Goal: Task Accomplishment & Management: Manage account settings

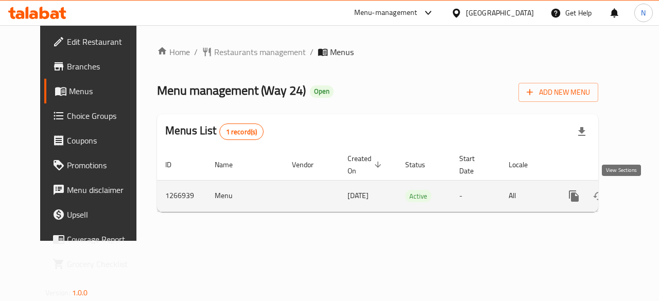
click at [642, 192] on icon "enhanced table" at bounding box center [648, 196] width 12 height 12
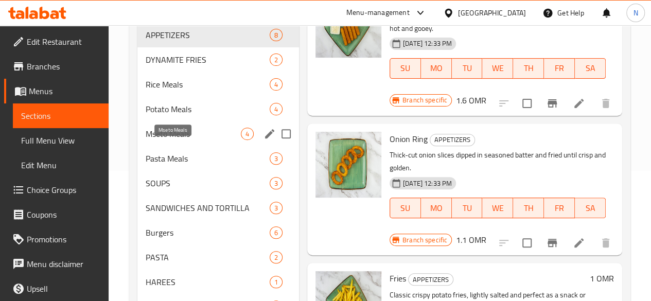
scroll to position [131, 0]
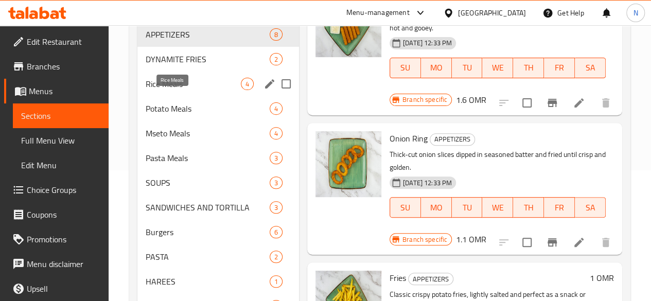
click at [169, 90] on span "Rice Meals" at bounding box center [193, 84] width 95 height 12
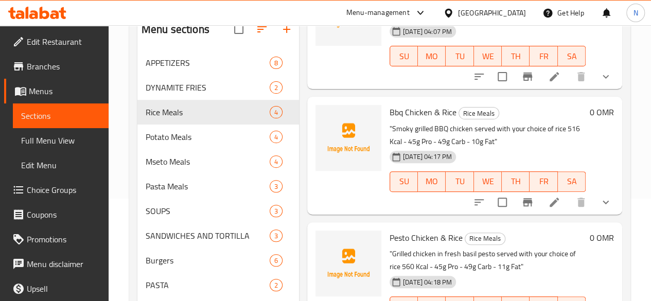
scroll to position [103, 0]
click at [276, 73] on input "Menu sections" at bounding box center [287, 62] width 22 height 22
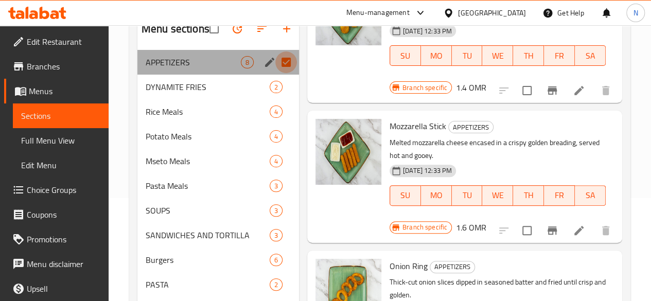
click at [276, 73] on input "Menu sections" at bounding box center [287, 62] width 22 height 22
checkbox input "false"
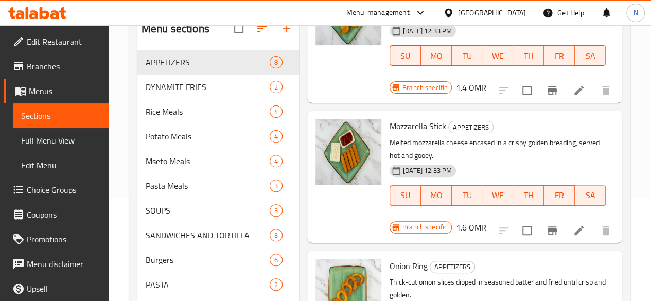
drag, startPoint x: 257, startPoint y: 80, endPoint x: 271, endPoint y: 66, distance: 20.0
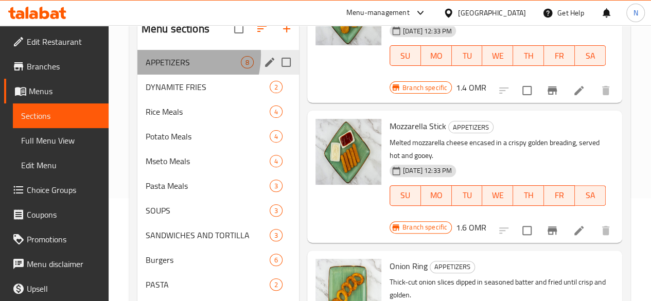
click at [176, 71] on div "APPETIZERS 8" at bounding box center [218, 62] width 162 height 25
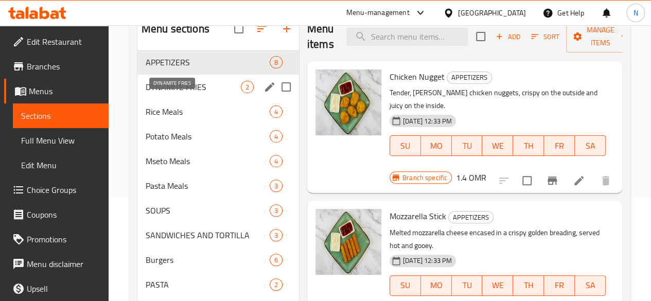
click at [183, 93] on span "DYNAMITE FRIES" at bounding box center [193, 87] width 95 height 12
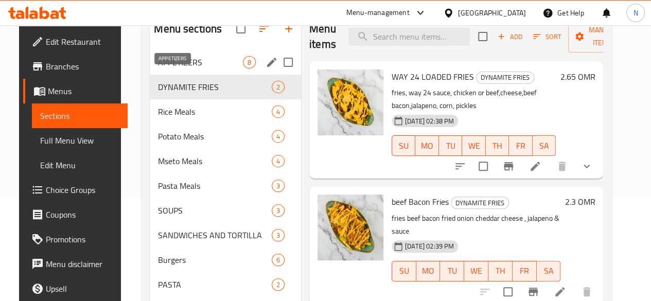
click at [174, 68] on span "APPETIZERS" at bounding box center [200, 62] width 85 height 12
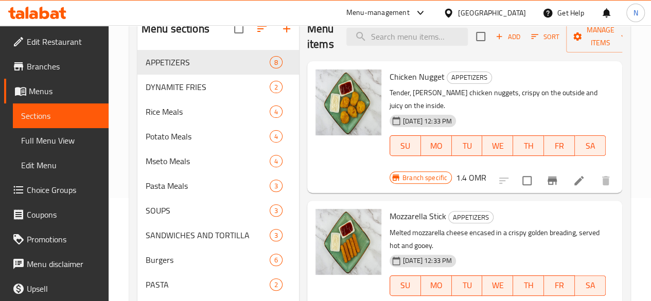
scroll to position [36, 0]
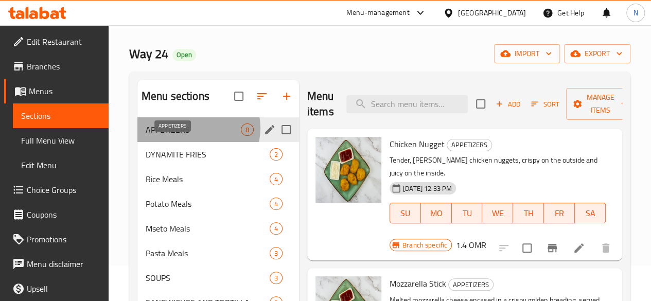
click at [197, 136] on span "APPETIZERS" at bounding box center [193, 130] width 95 height 12
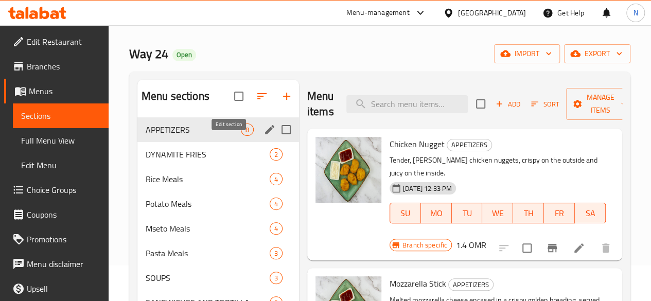
click at [264, 136] on icon "edit" at bounding box center [270, 130] width 12 height 12
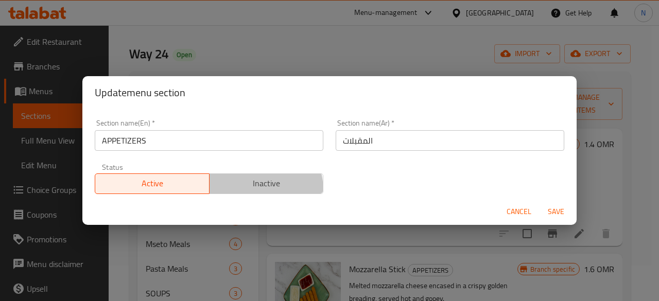
click at [237, 191] on button "Inactive" at bounding box center [266, 184] width 115 height 21
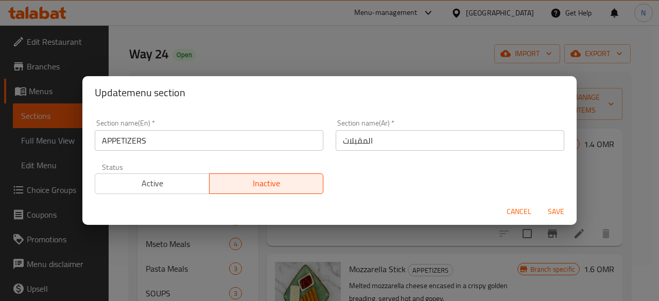
click at [551, 215] on span "Save" at bounding box center [556, 211] width 25 height 13
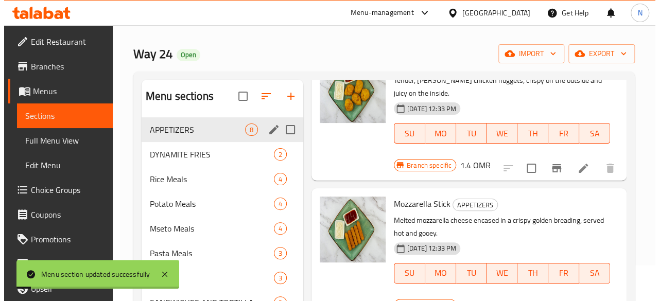
scroll to position [81, 0]
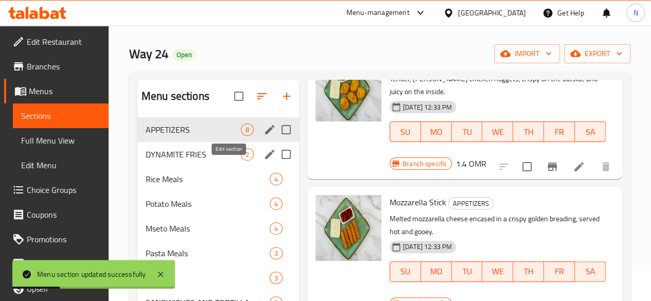
click at [264, 161] on icon "edit" at bounding box center [270, 154] width 12 height 12
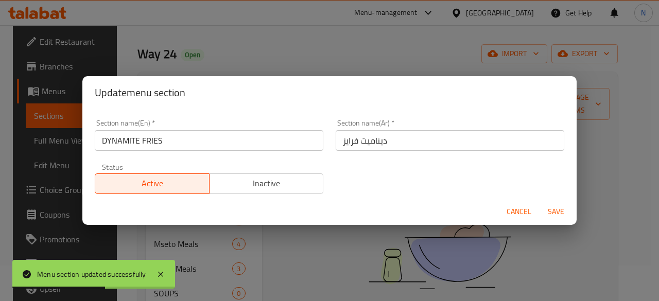
click at [246, 182] on span "Inactive" at bounding box center [267, 183] width 106 height 15
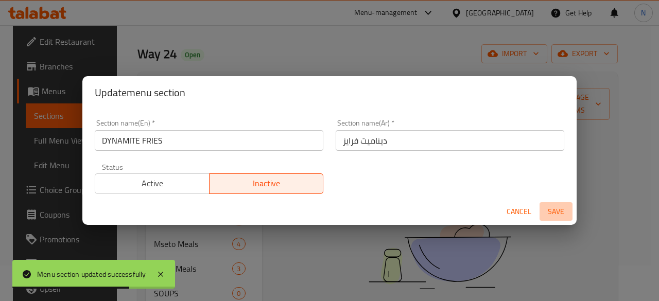
click at [555, 209] on span "Save" at bounding box center [556, 211] width 25 height 13
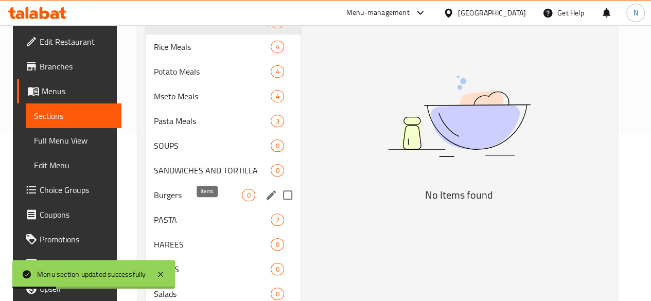
scroll to position [168, 0]
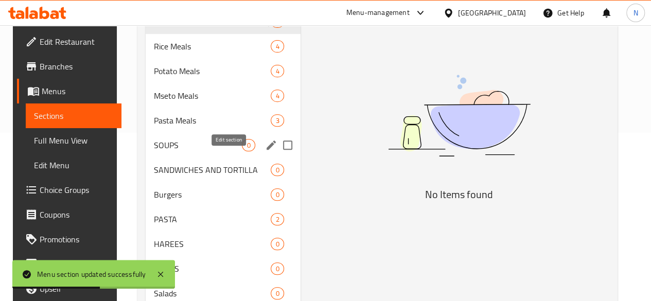
click at [265, 151] on icon "edit" at bounding box center [271, 145] width 12 height 12
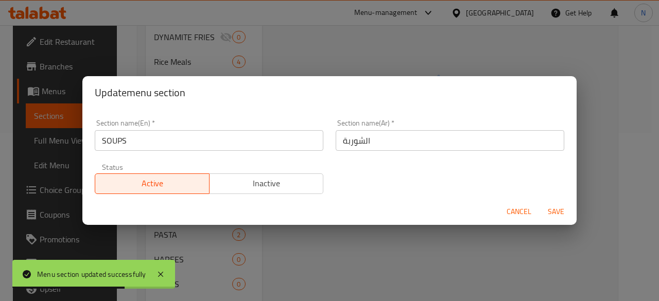
click at [267, 180] on span "Inactive" at bounding box center [267, 183] width 106 height 15
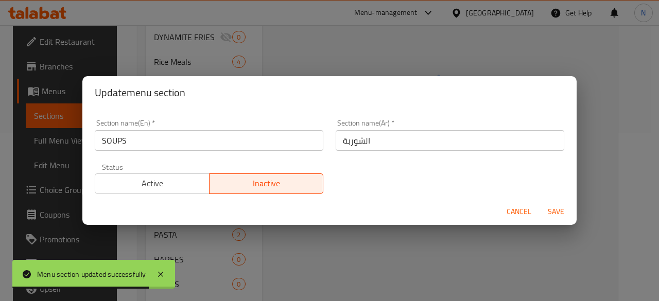
click at [546, 210] on span "Save" at bounding box center [556, 211] width 25 height 13
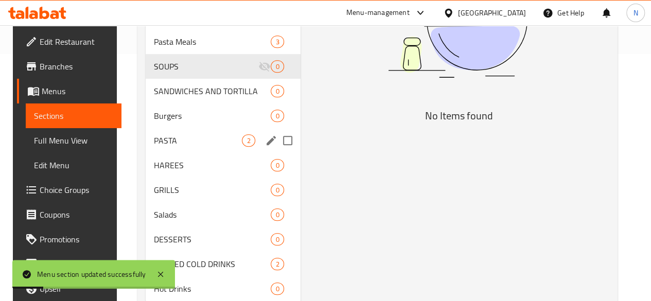
scroll to position [248, 0]
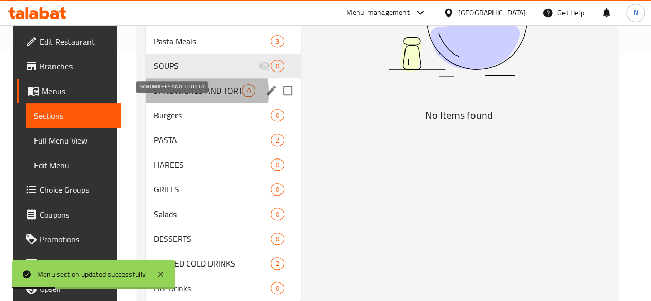
click at [178, 97] on span "SANDWICHES AND TORTILLA" at bounding box center [198, 90] width 88 height 12
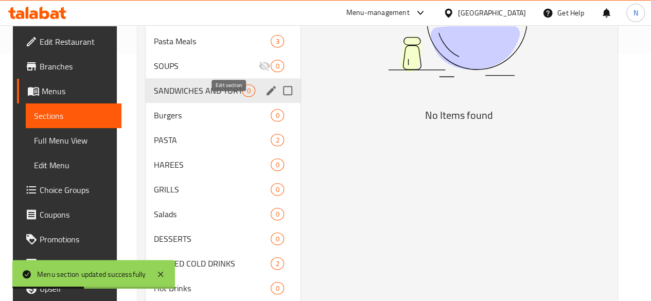
click at [265, 97] on icon "edit" at bounding box center [271, 90] width 12 height 12
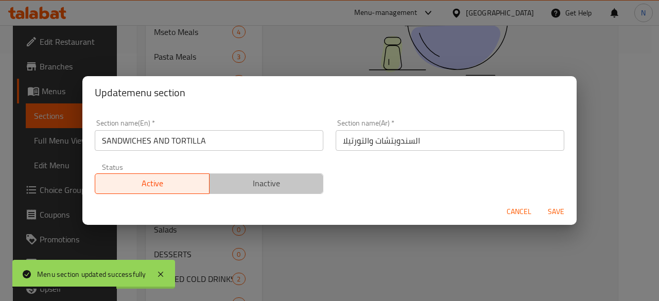
click at [290, 176] on button "Inactive" at bounding box center [266, 184] width 115 height 21
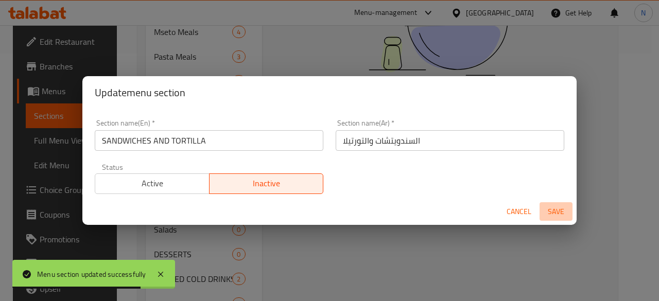
click at [552, 211] on span "Save" at bounding box center [556, 211] width 25 height 13
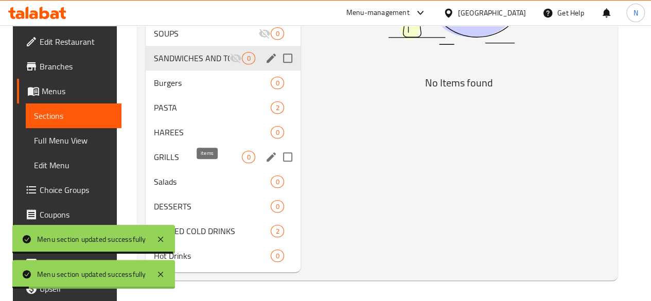
scroll to position [295, 0]
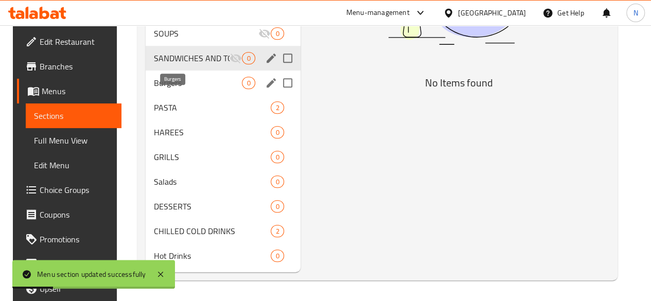
click at [167, 85] on span "Burgers" at bounding box center [198, 83] width 88 height 12
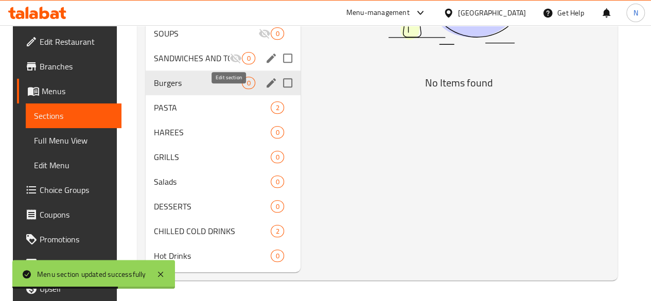
click at [265, 84] on icon "edit" at bounding box center [271, 83] width 12 height 12
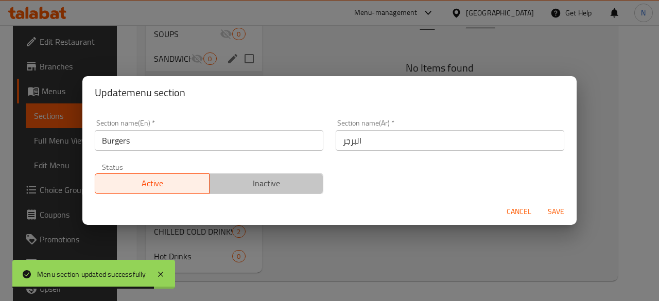
click at [283, 183] on span "Inactive" at bounding box center [267, 183] width 106 height 15
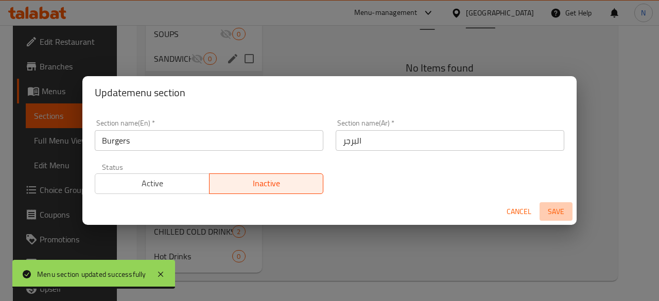
click at [548, 208] on span "Save" at bounding box center [556, 211] width 25 height 13
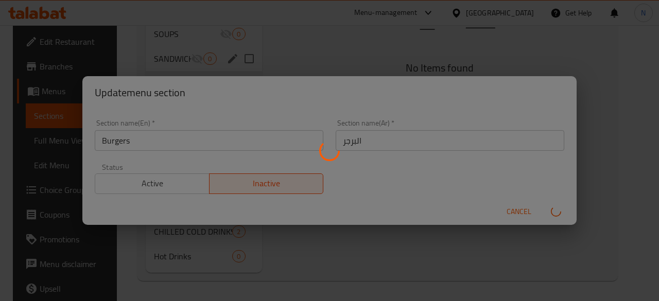
click at [330, 58] on div "Menu sections" at bounding box center [329, 150] width 659 height 301
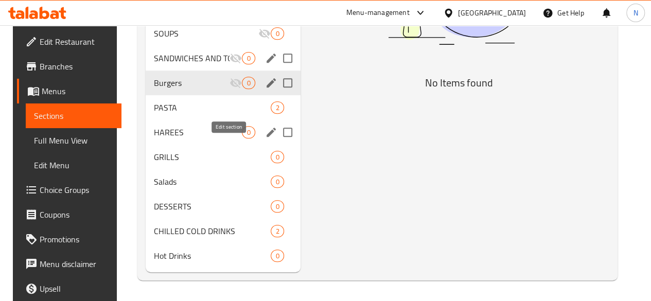
click at [265, 133] on icon "edit" at bounding box center [271, 132] width 12 height 12
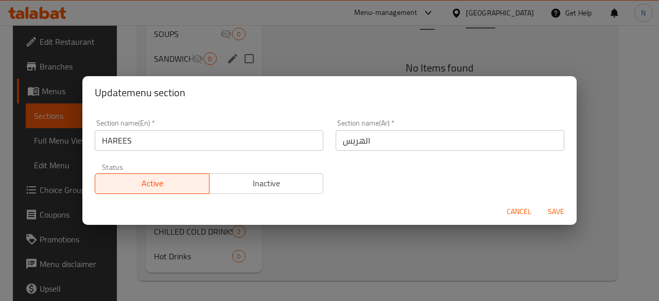
click at [297, 180] on span "Inactive" at bounding box center [267, 183] width 106 height 15
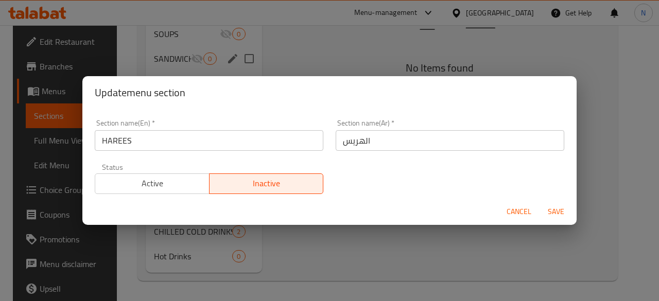
click at [546, 206] on span "Save" at bounding box center [556, 211] width 25 height 13
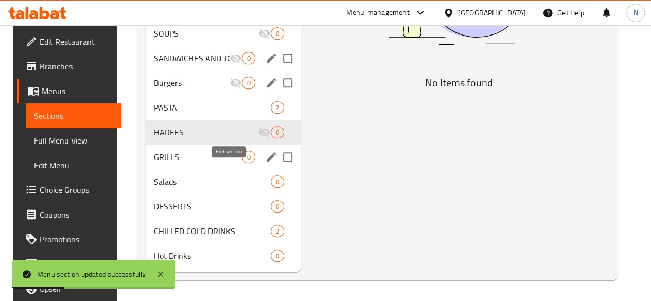
click at [265, 159] on icon "edit" at bounding box center [271, 157] width 12 height 12
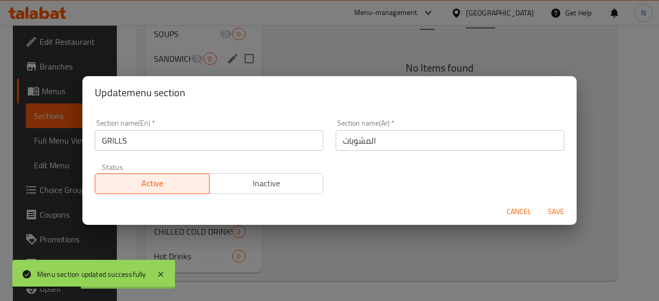
click at [249, 187] on span "Inactive" at bounding box center [267, 183] width 106 height 15
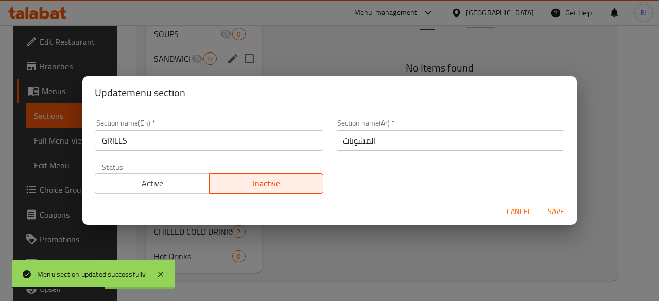
click at [558, 213] on span "Save" at bounding box center [556, 211] width 25 height 13
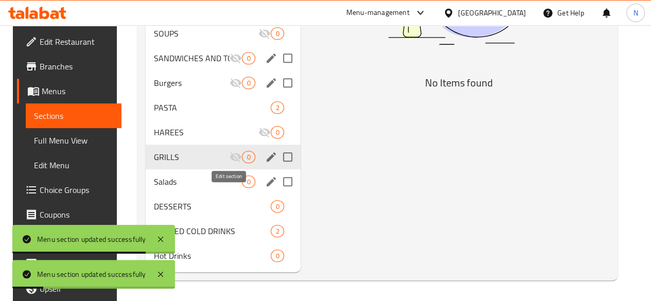
click at [265, 182] on icon "edit" at bounding box center [271, 182] width 12 height 12
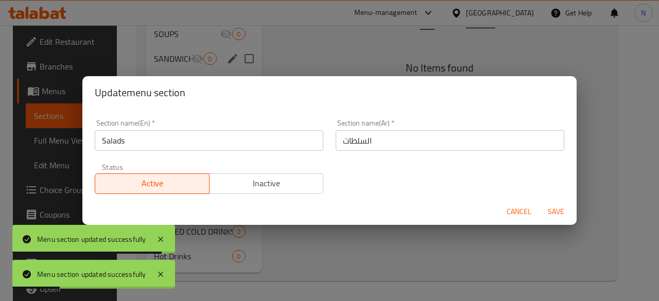
click at [278, 188] on span "Inactive" at bounding box center [267, 183] width 106 height 15
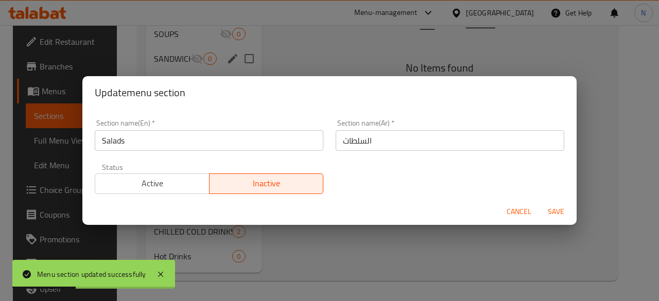
click at [554, 212] on span "Save" at bounding box center [556, 211] width 25 height 13
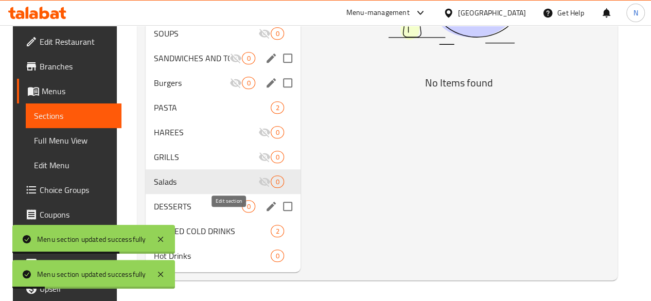
click at [267, 207] on icon "edit" at bounding box center [271, 206] width 9 height 9
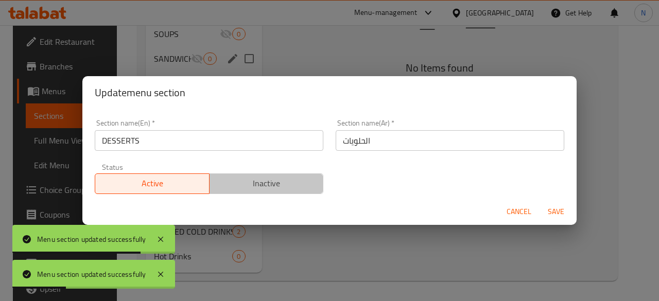
click at [280, 185] on span "Inactive" at bounding box center [267, 183] width 106 height 15
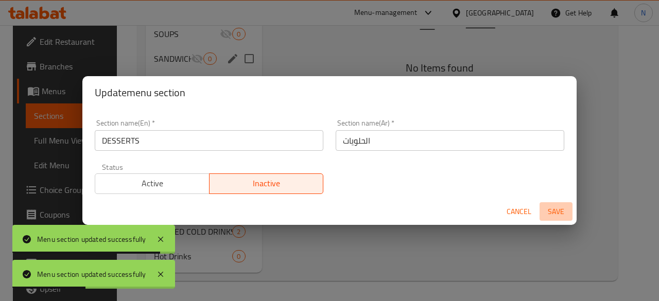
click at [559, 209] on span "Save" at bounding box center [556, 211] width 25 height 13
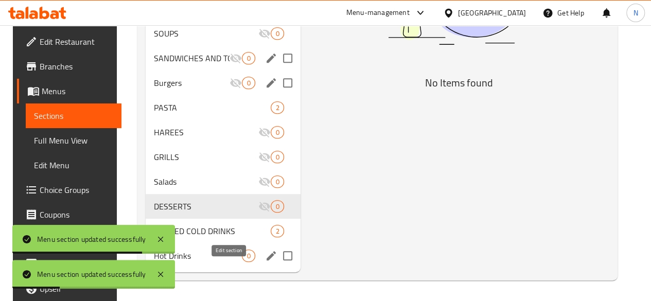
click at [267, 256] on icon "edit" at bounding box center [271, 255] width 9 height 9
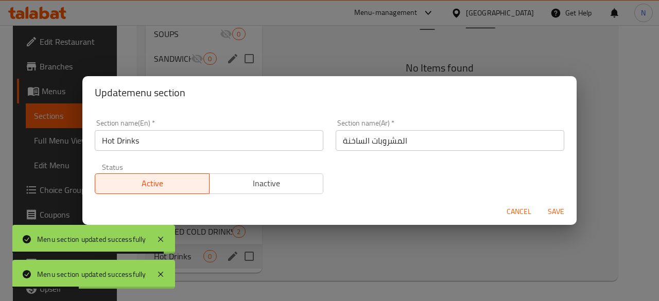
click at [281, 187] on span "Inactive" at bounding box center [267, 183] width 106 height 15
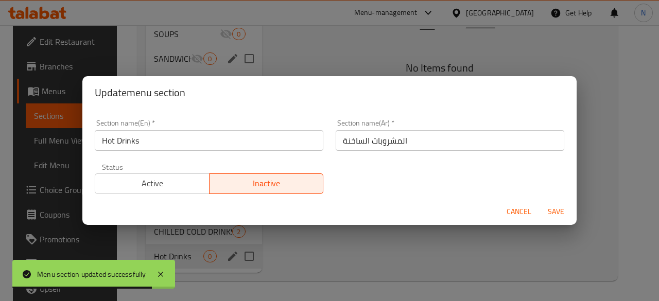
drag, startPoint x: 549, startPoint y: 210, endPoint x: 560, endPoint y: 212, distance: 11.4
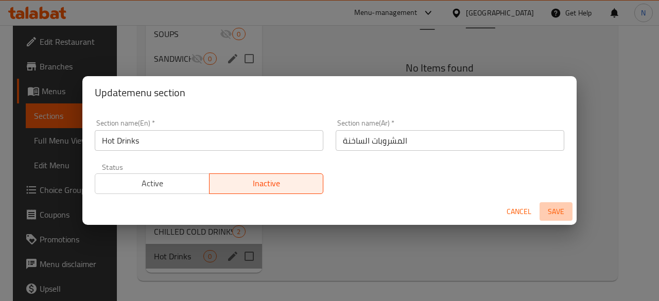
drag, startPoint x: 560, startPoint y: 212, endPoint x: 554, endPoint y: 212, distance: 6.7
click at [554, 212] on span "Save" at bounding box center [556, 211] width 25 height 13
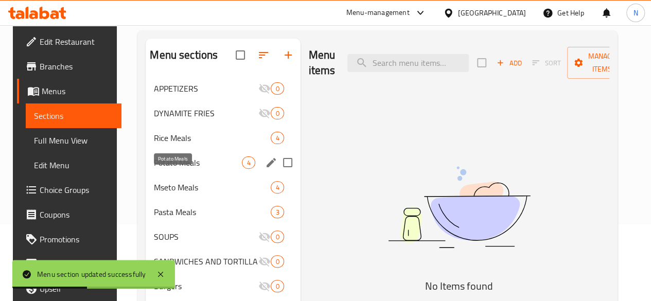
scroll to position [77, 0]
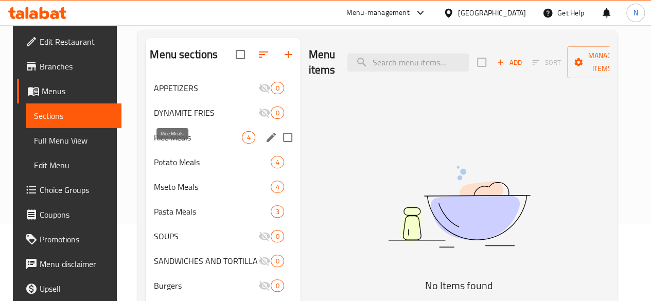
click at [169, 144] on span "Rice Meals" at bounding box center [198, 137] width 88 height 12
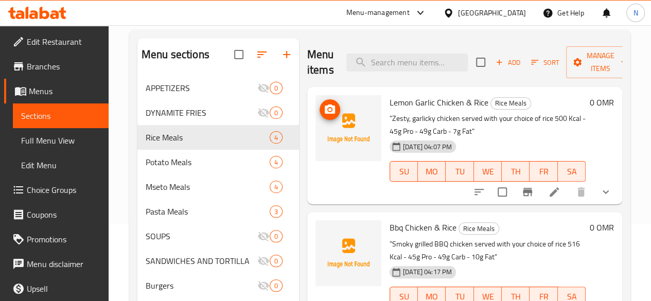
click at [325, 112] on icon "upload picture" at bounding box center [330, 109] width 10 height 9
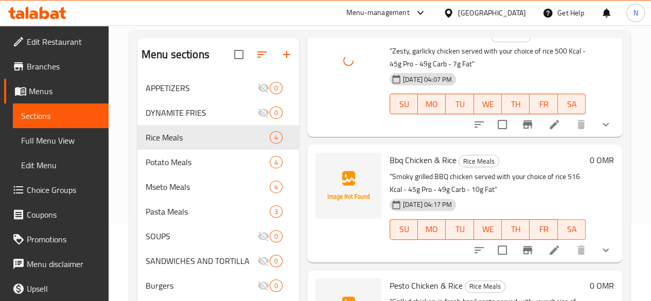
scroll to position [68, 0]
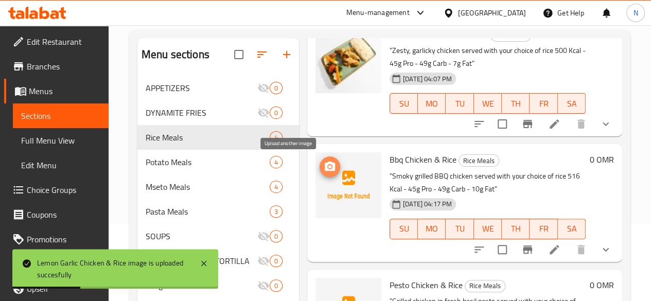
click at [324, 168] on icon "upload picture" at bounding box center [330, 167] width 12 height 12
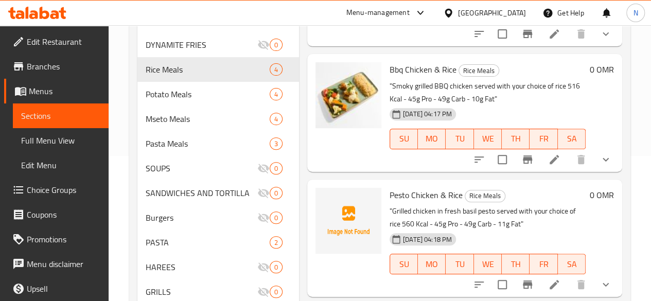
scroll to position [175, 0]
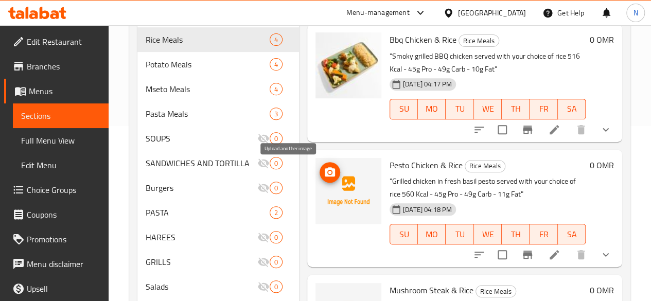
click at [324, 166] on icon "upload picture" at bounding box center [330, 172] width 12 height 12
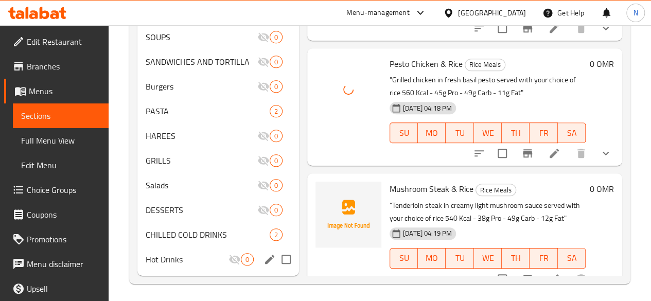
scroll to position [277, 0]
click at [320, 197] on span "upload picture" at bounding box center [330, 196] width 21 height 12
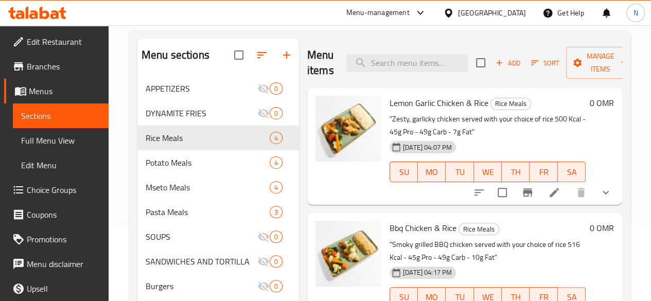
scroll to position [124, 0]
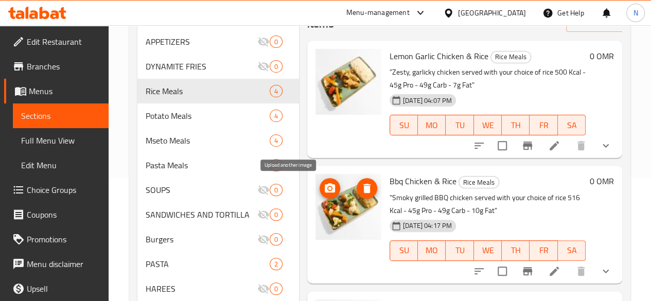
click at [324, 183] on icon "upload picture" at bounding box center [330, 188] width 12 height 12
click at [325, 186] on icon "upload picture" at bounding box center [330, 187] width 10 height 9
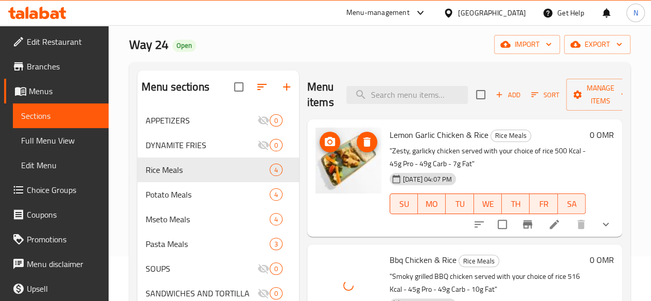
scroll to position [42, 0]
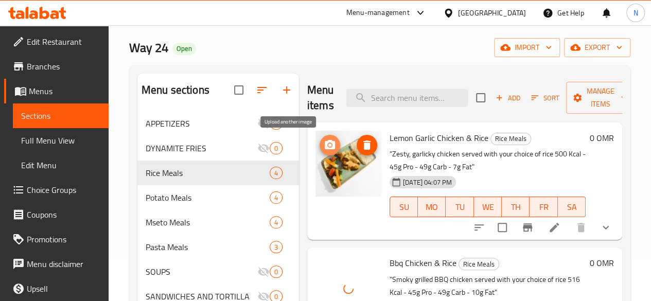
click at [325, 146] on icon "upload picture" at bounding box center [330, 144] width 10 height 9
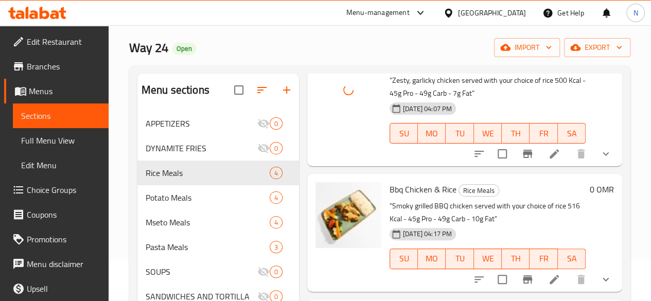
scroll to position [74, 0]
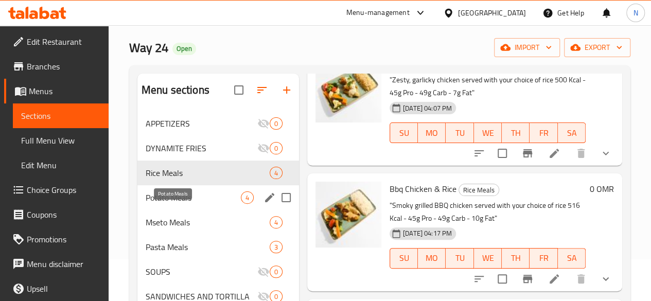
click at [171, 204] on span "Potato Meals" at bounding box center [193, 198] width 95 height 12
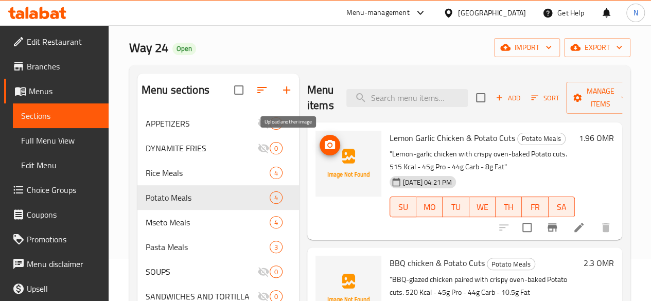
click at [329, 146] on circle "upload picture" at bounding box center [330, 145] width 3 height 3
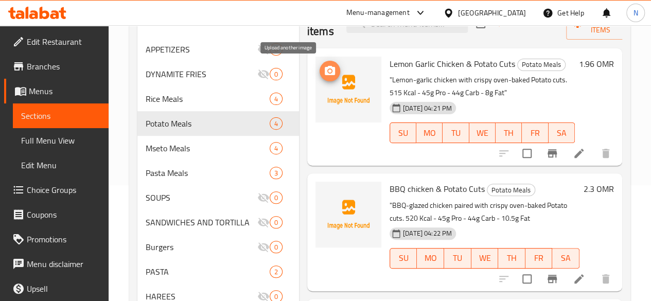
click at [329, 70] on circle "upload picture" at bounding box center [330, 71] width 3 height 3
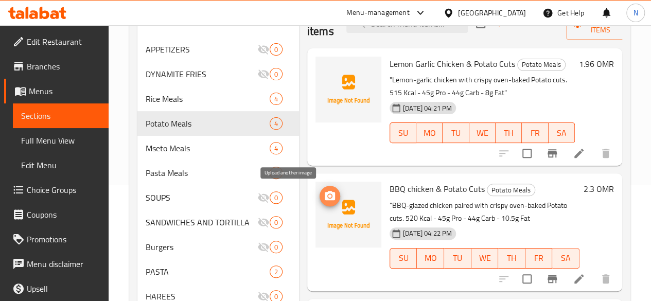
click at [324, 202] on icon "upload picture" at bounding box center [330, 196] width 12 height 12
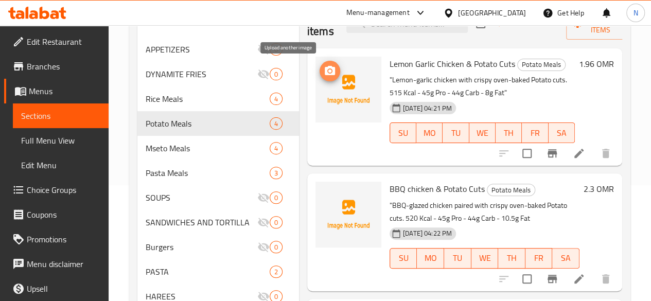
click at [324, 75] on icon "upload picture" at bounding box center [330, 71] width 12 height 12
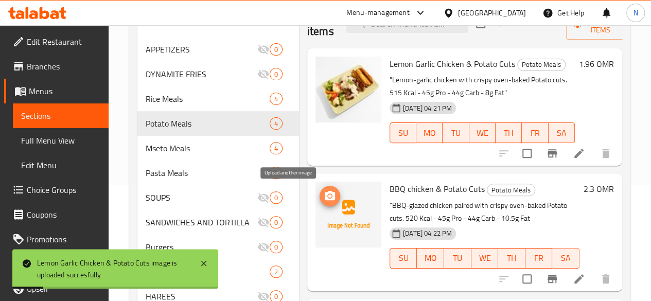
click at [324, 200] on icon "upload picture" at bounding box center [330, 196] width 12 height 12
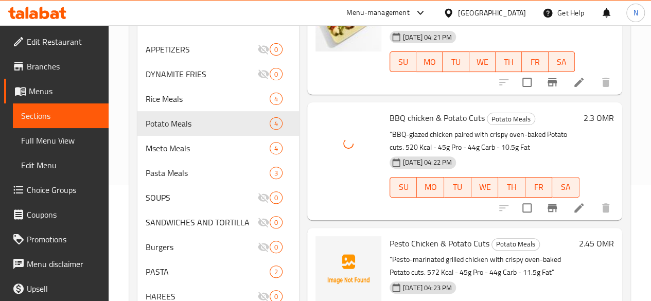
scroll to position [90, 0]
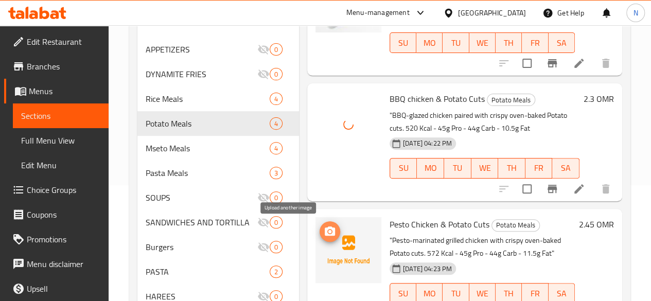
click at [325, 228] on icon "upload picture" at bounding box center [330, 231] width 10 height 9
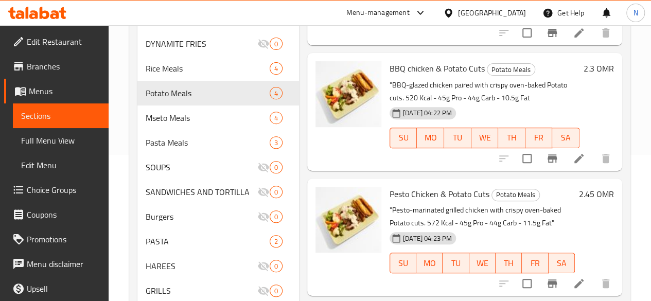
scroll to position [295, 0]
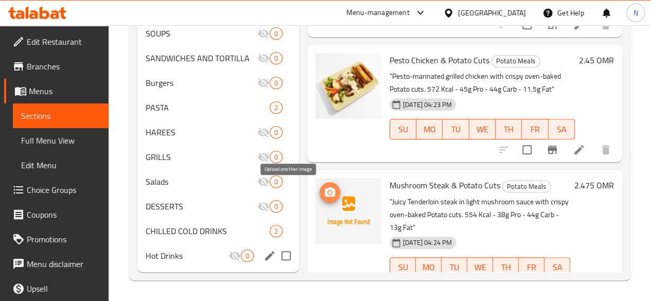
click at [324, 186] on icon "upload picture" at bounding box center [330, 192] width 12 height 12
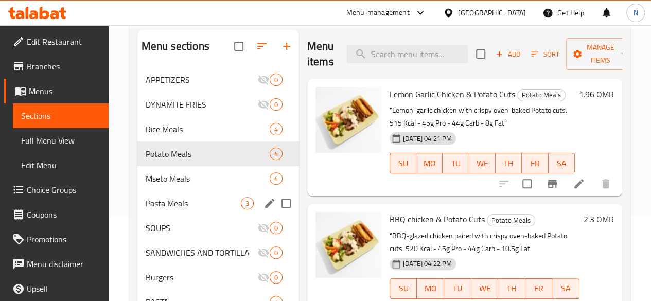
scroll to position [87, 0]
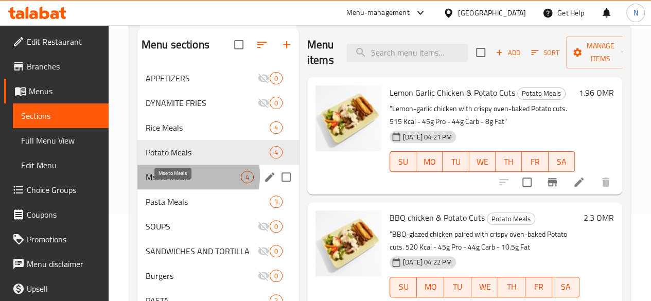
click at [181, 183] on span "Mseto Meals" at bounding box center [193, 177] width 95 height 12
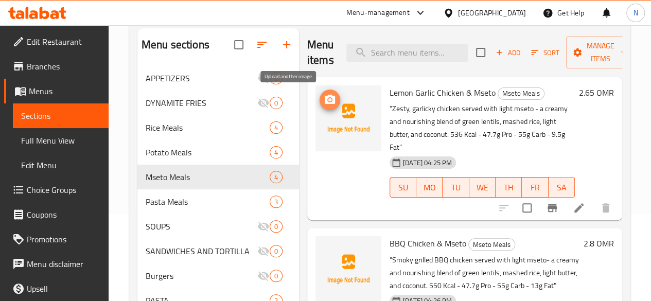
click at [325, 95] on icon "upload picture" at bounding box center [330, 99] width 10 height 9
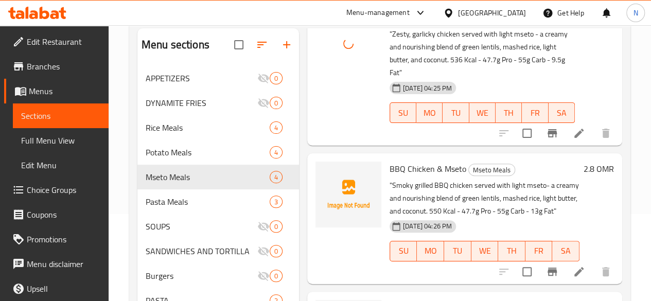
scroll to position [75, 0]
click at [320, 169] on span "upload picture" at bounding box center [330, 175] width 21 height 12
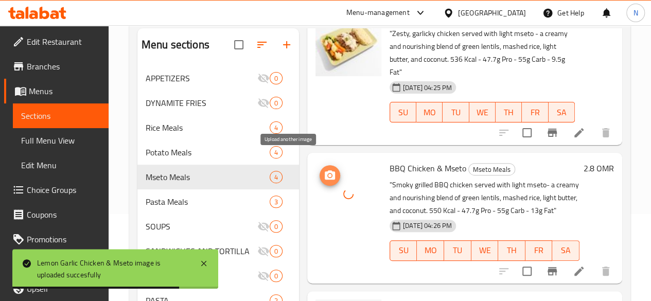
click at [329, 174] on circle "upload picture" at bounding box center [330, 175] width 3 height 3
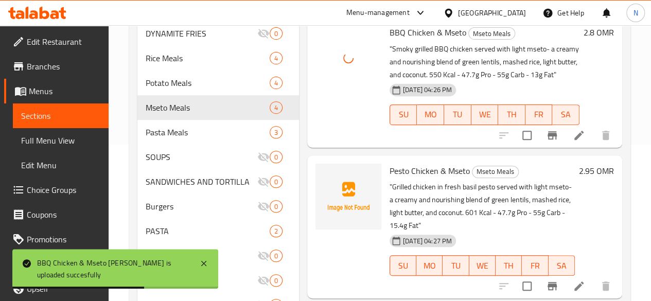
scroll to position [157, 0]
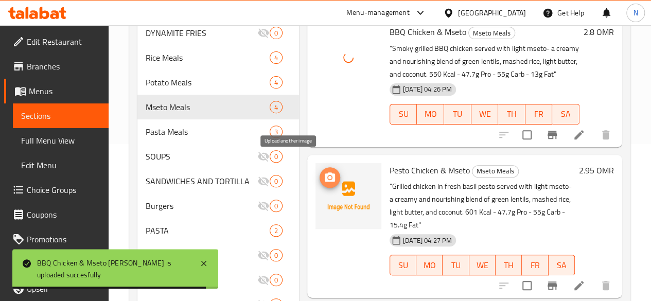
click at [324, 171] on icon "upload picture" at bounding box center [330, 177] width 12 height 12
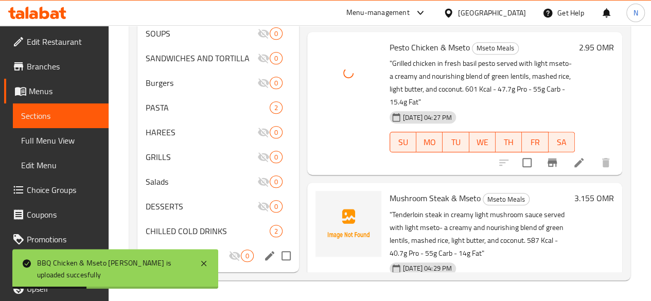
scroll to position [295, 0]
click at [324, 199] on icon "upload picture" at bounding box center [330, 205] width 12 height 12
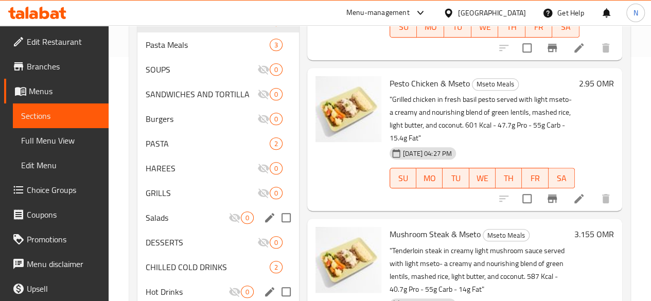
scroll to position [244, 0]
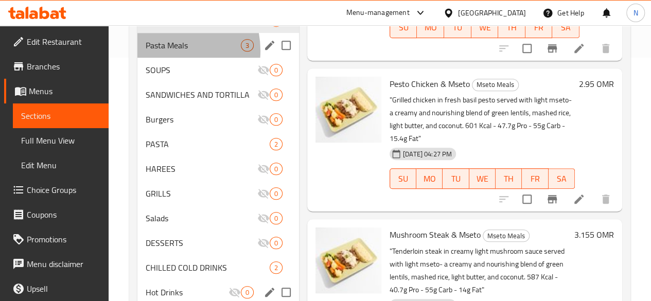
click at [163, 58] on div "Pasta Meals 3" at bounding box center [218, 45] width 162 height 25
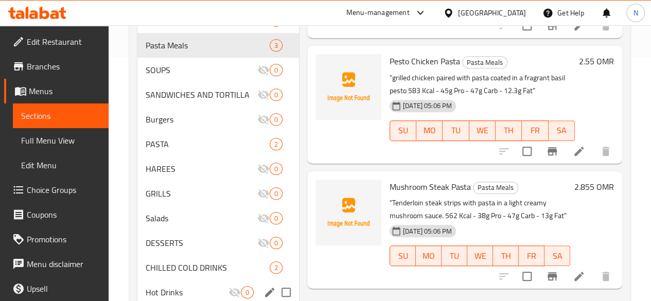
scroll to position [118, 0]
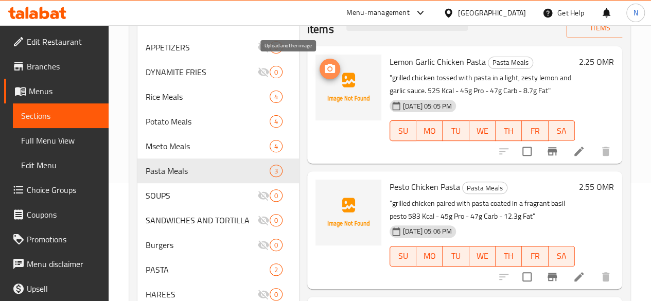
click at [325, 72] on icon "upload picture" at bounding box center [330, 68] width 10 height 9
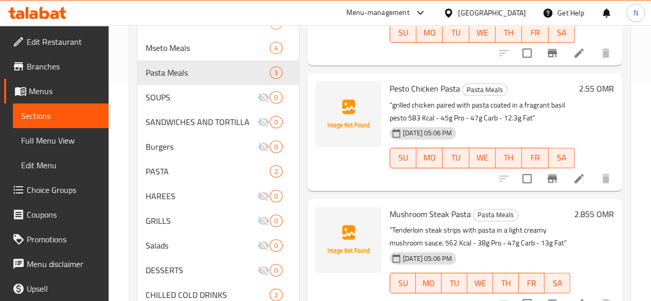
scroll to position [217, 0]
click at [325, 98] on icon "upload picture" at bounding box center [330, 94] width 10 height 9
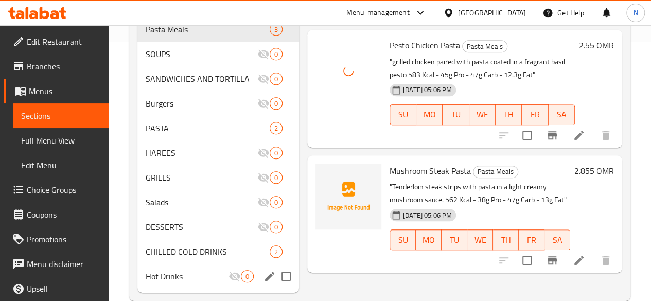
scroll to position [261, 0]
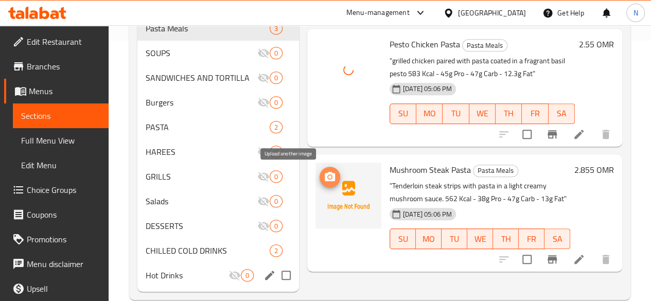
click at [325, 181] on icon "upload picture" at bounding box center [330, 176] width 10 height 9
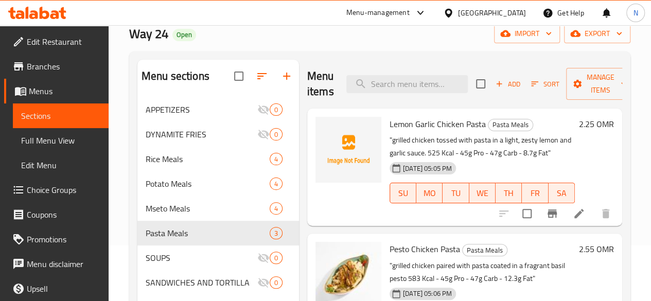
scroll to position [55, 0]
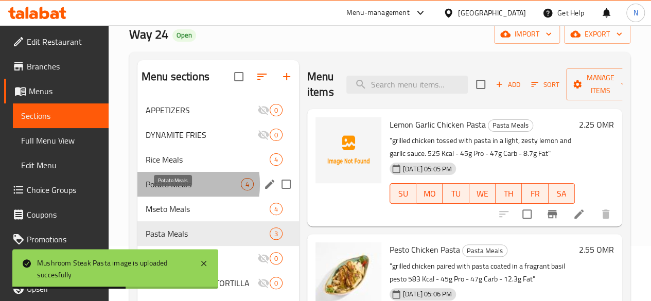
click at [168, 191] on span "Potato Meals" at bounding box center [193, 184] width 95 height 12
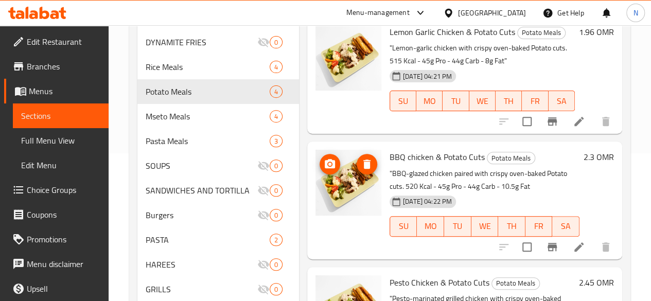
scroll to position [148, 0]
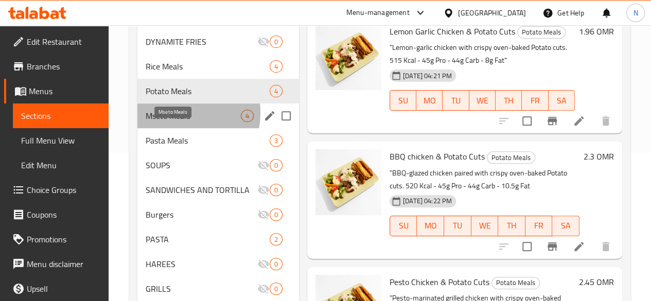
click at [176, 122] on span "Mseto Meals" at bounding box center [193, 116] width 95 height 12
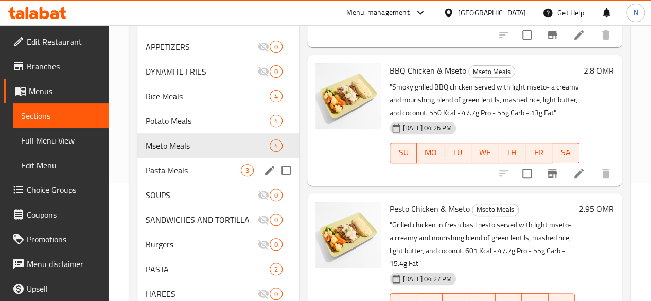
scroll to position [119, 0]
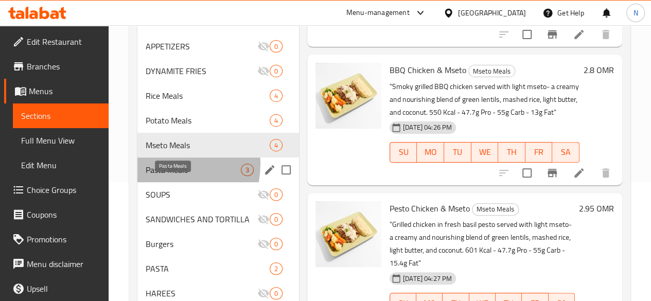
click at [154, 176] on span "Pasta Meals" at bounding box center [193, 170] width 95 height 12
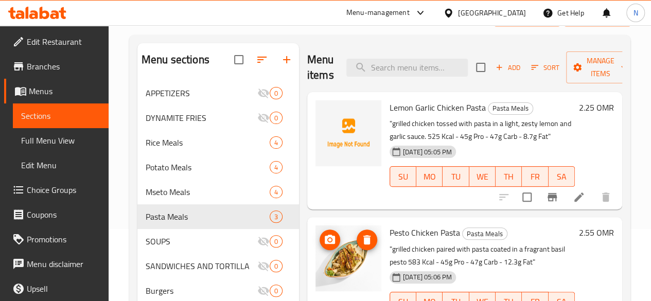
scroll to position [70, 0]
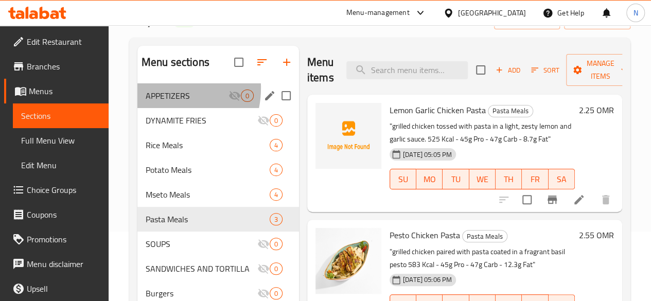
click at [157, 104] on div "APPETIZERS 0" at bounding box center [218, 95] width 162 height 25
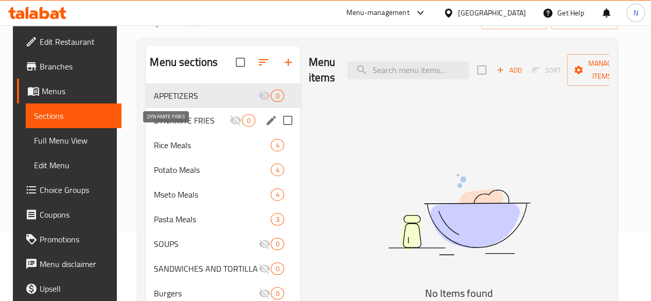
click at [155, 127] on span "DYNAMITE FRIES" at bounding box center [192, 120] width 76 height 12
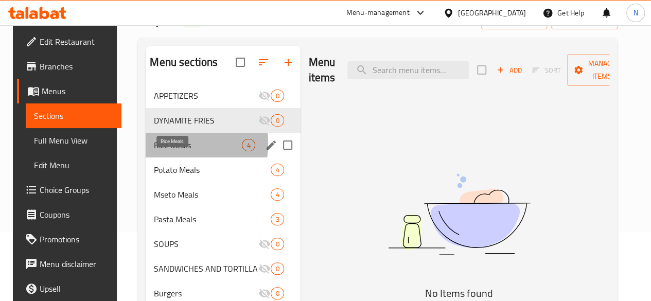
click at [154, 151] on span "Rice Meals" at bounding box center [198, 145] width 88 height 12
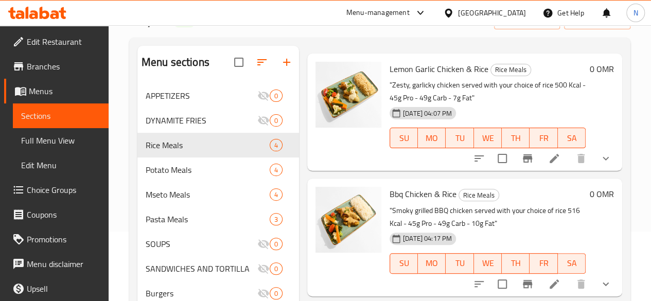
scroll to position [90, 0]
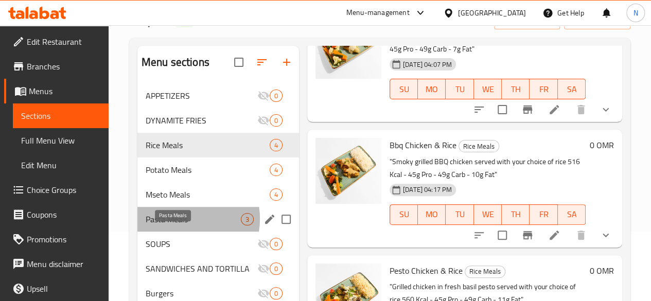
click at [178, 226] on span "Pasta Meals" at bounding box center [193, 219] width 95 height 12
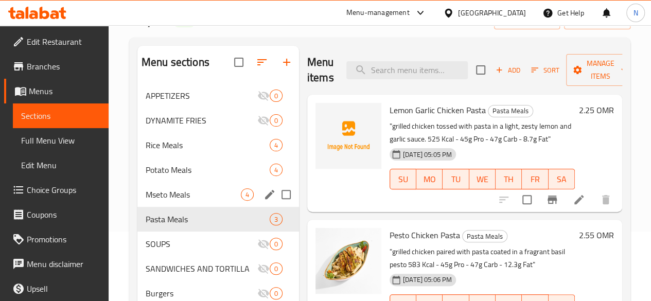
click at [173, 201] on div "Mseto Meals 4" at bounding box center [218, 194] width 162 height 25
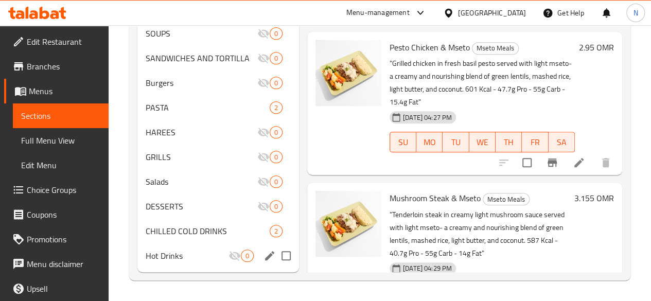
scroll to position [187, 0]
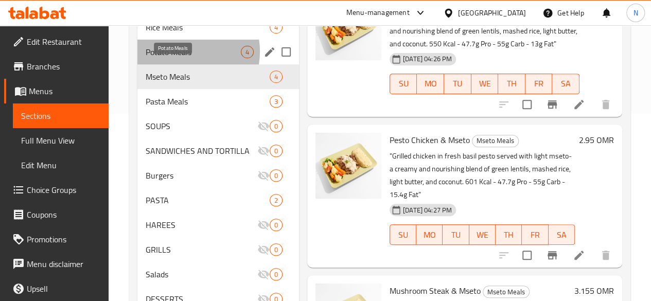
click at [182, 58] on span "Potato Meals" at bounding box center [193, 52] width 95 height 12
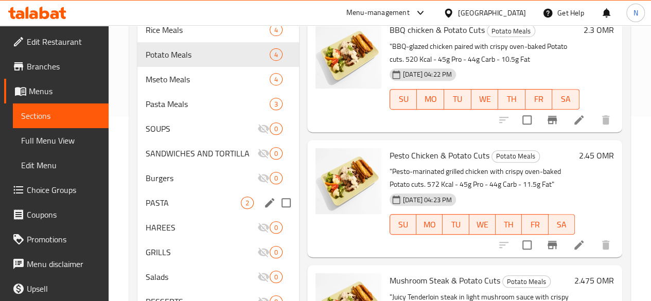
scroll to position [184, 0]
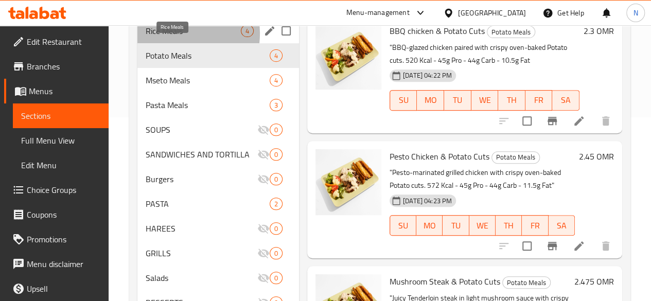
click at [171, 37] on span "Rice Meals" at bounding box center [193, 31] width 95 height 12
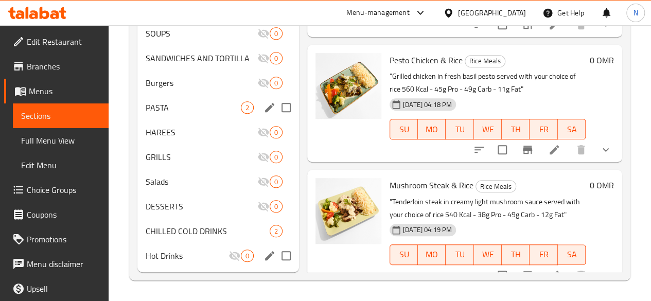
scroll to position [283, 0]
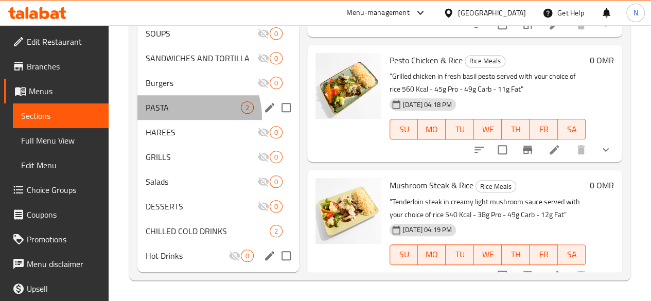
click at [180, 120] on div "PASTA 2" at bounding box center [218, 107] width 162 height 25
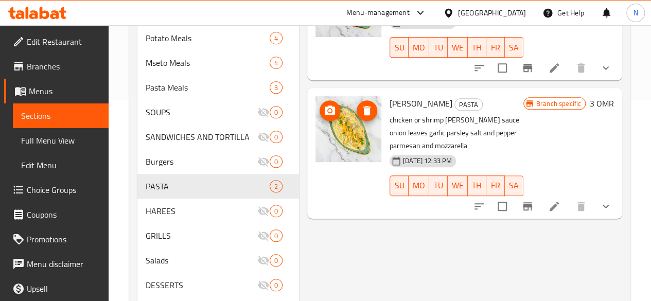
scroll to position [202, 0]
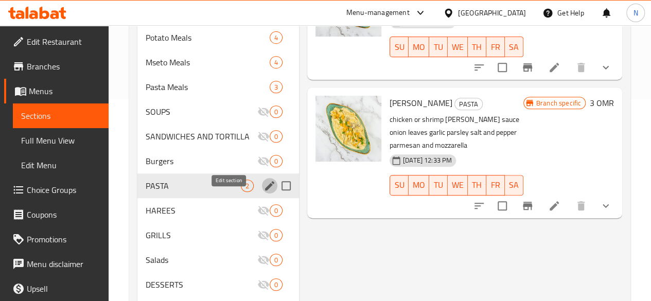
click at [264, 192] on icon "edit" at bounding box center [270, 186] width 12 height 12
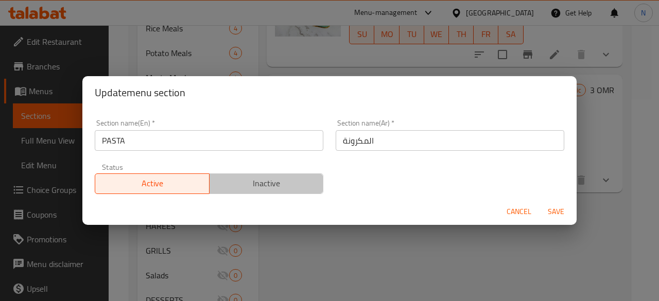
click at [296, 185] on span "Inactive" at bounding box center [267, 183] width 106 height 15
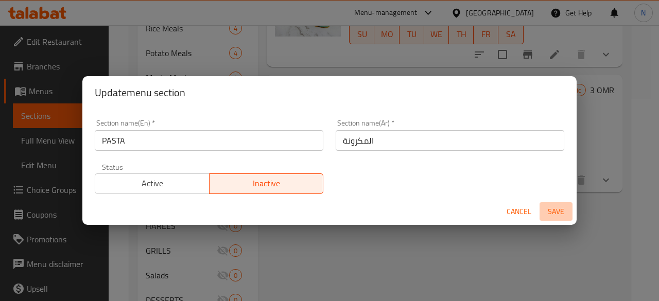
click at [551, 211] on span "Save" at bounding box center [556, 211] width 25 height 13
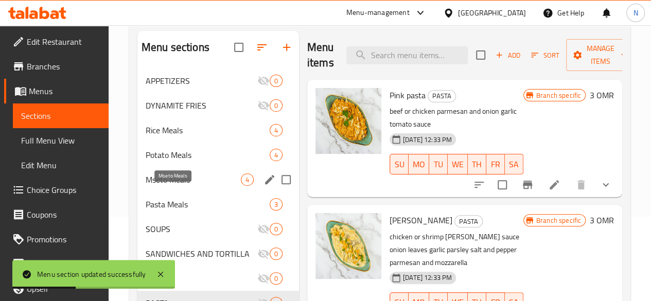
scroll to position [84, 0]
